Goal: Obtain resource: Download file/media

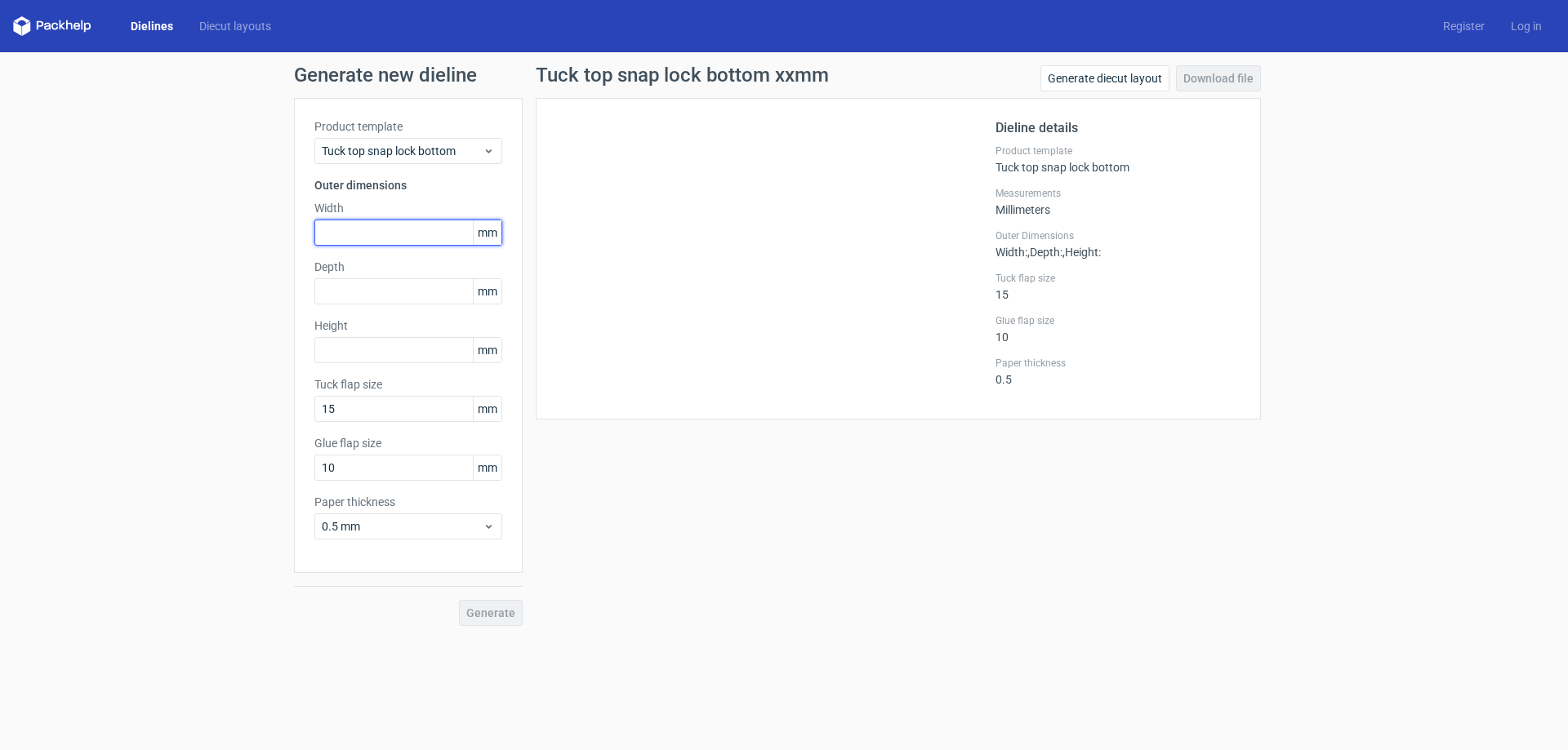
click at [377, 234] on input "text" at bounding box center [408, 232] width 188 height 26
type input "350"
click at [342, 292] on input "text" at bounding box center [408, 291] width 188 height 26
type input "6"
type input "90"
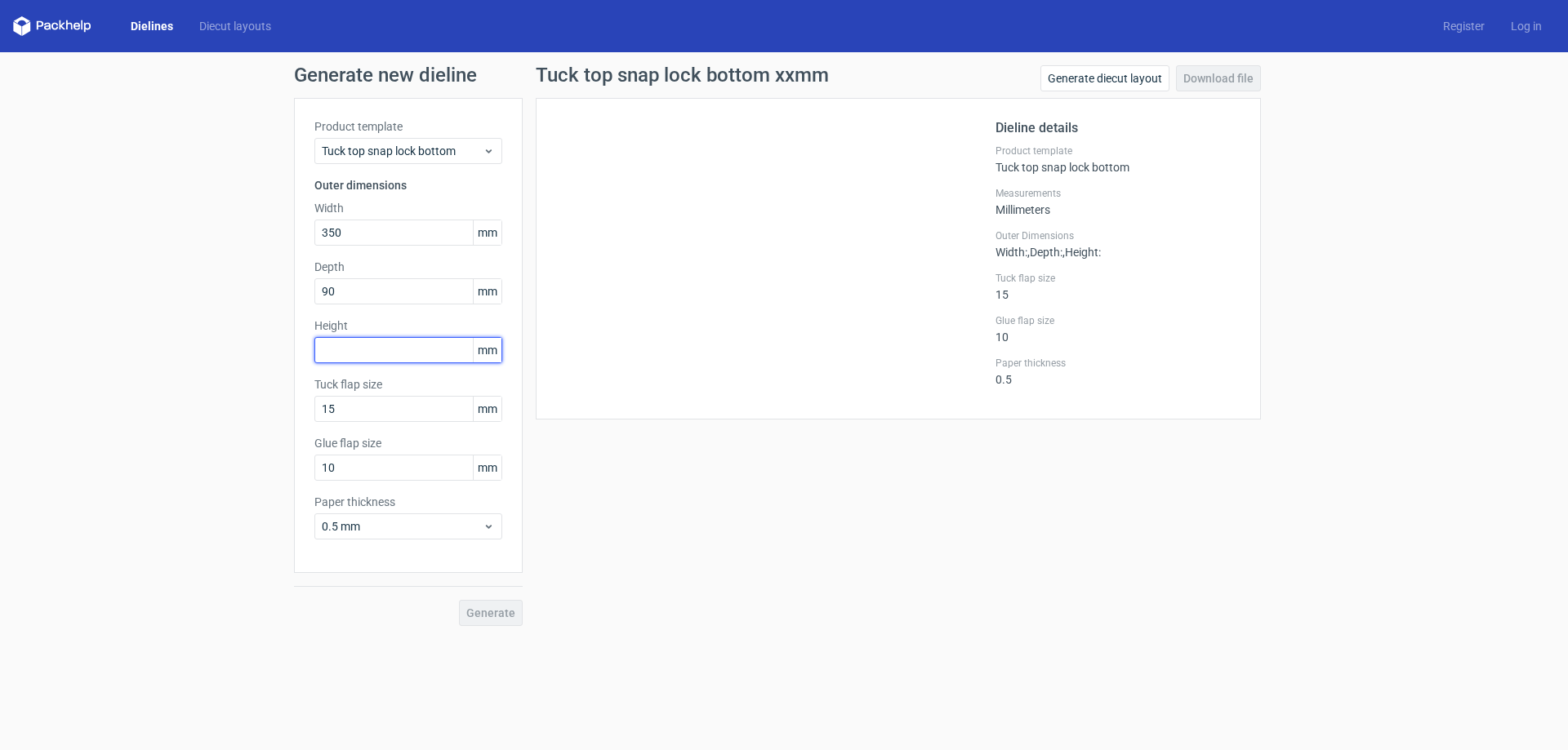
click at [355, 346] on input "text" at bounding box center [408, 350] width 188 height 26
type input "150"
drag, startPoint x: 347, startPoint y: 401, endPoint x: 253, endPoint y: 413, distance: 94.8
click at [253, 413] on div "Generate new dieline Product template Tuck top snap lock bottom Outer dimension…" at bounding box center [784, 345] width 1568 height 586
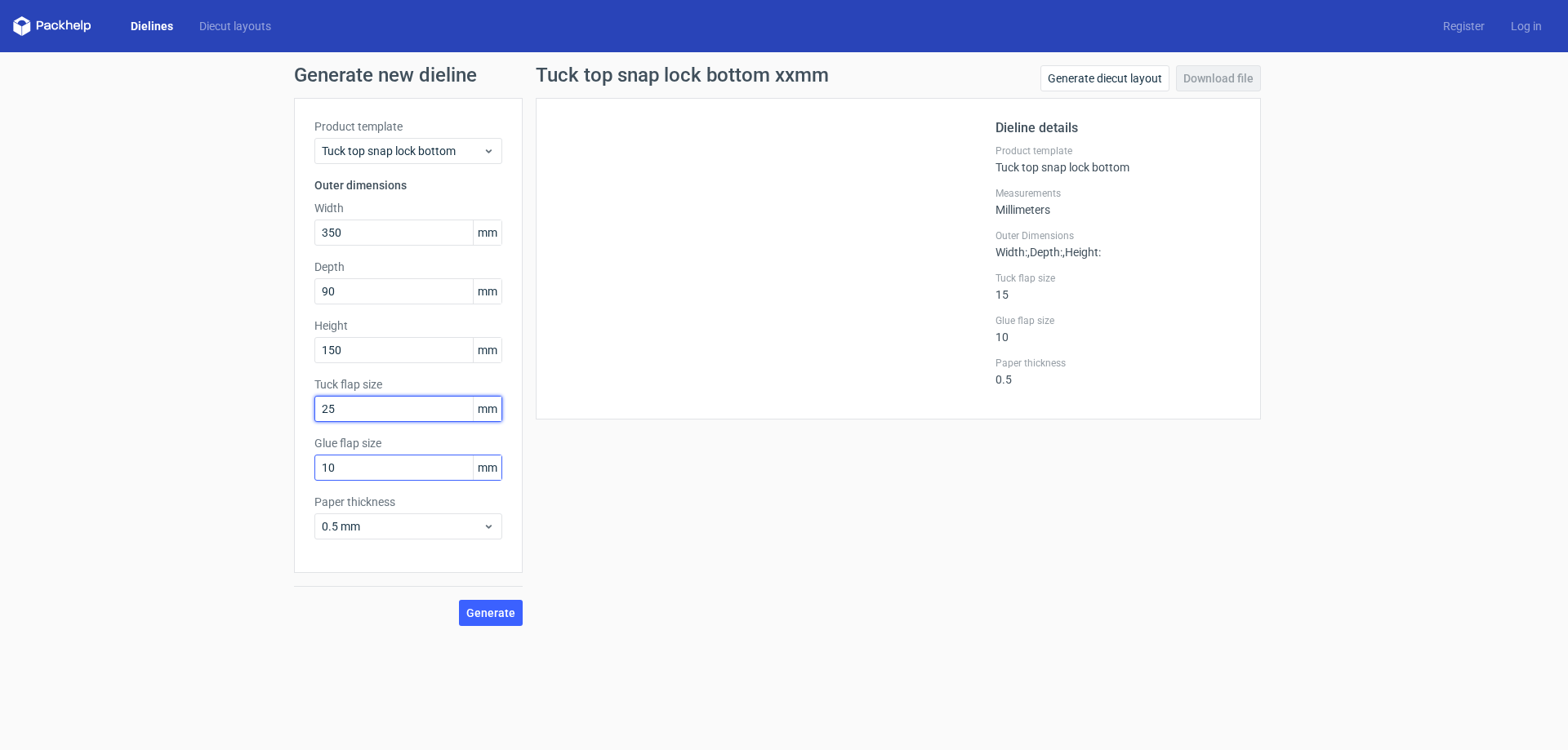
type input "25"
drag, startPoint x: 351, startPoint y: 472, endPoint x: 273, endPoint y: 472, distance: 78.0
click at [273, 472] on div "Generate new dieline Product template Tuck top snap lock bottom Outer dimension…" at bounding box center [784, 345] width 1568 height 586
type input "25"
click at [492, 528] on icon at bounding box center [489, 526] width 13 height 13
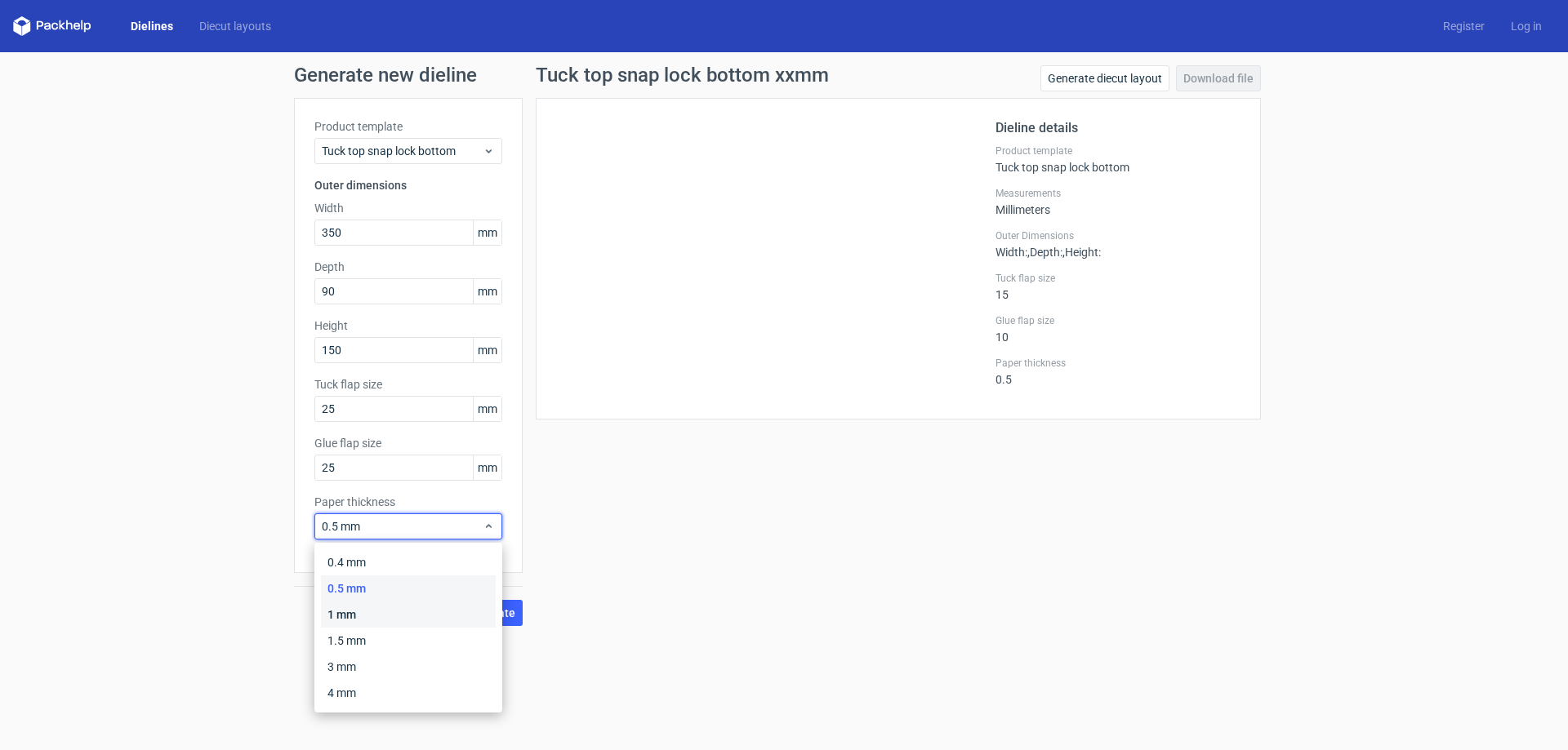
click at [378, 611] on div "1 mm" at bounding box center [408, 614] width 174 height 26
click at [497, 534] on div "1 mm" at bounding box center [408, 526] width 188 height 26
click at [370, 641] on div "1.5 mm" at bounding box center [408, 640] width 174 height 26
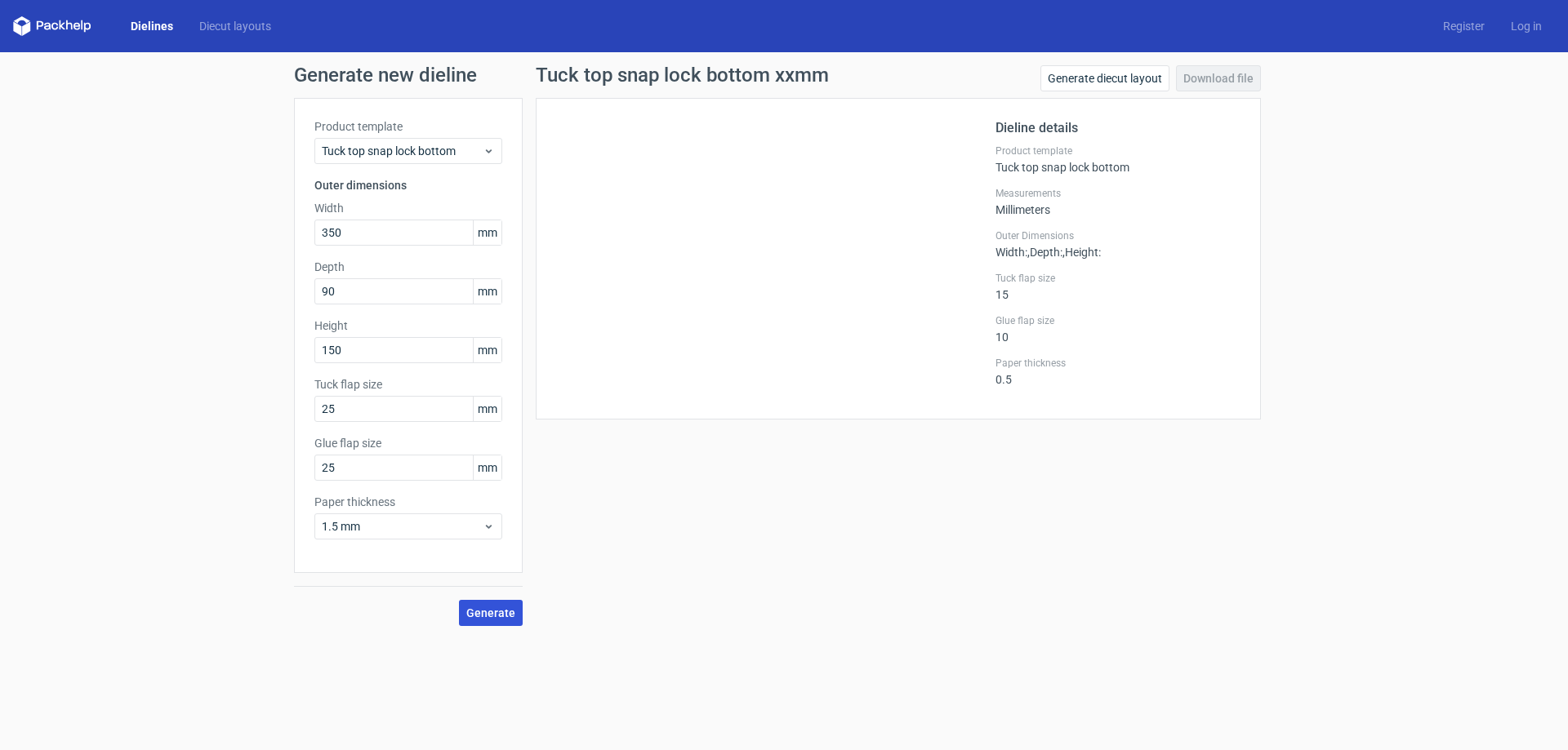
click at [481, 613] on span "Generate" at bounding box center [491, 613] width 49 height 12
click at [1210, 74] on link "Download file" at bounding box center [1217, 78] width 85 height 26
